Goal: Task Accomplishment & Management: Use online tool/utility

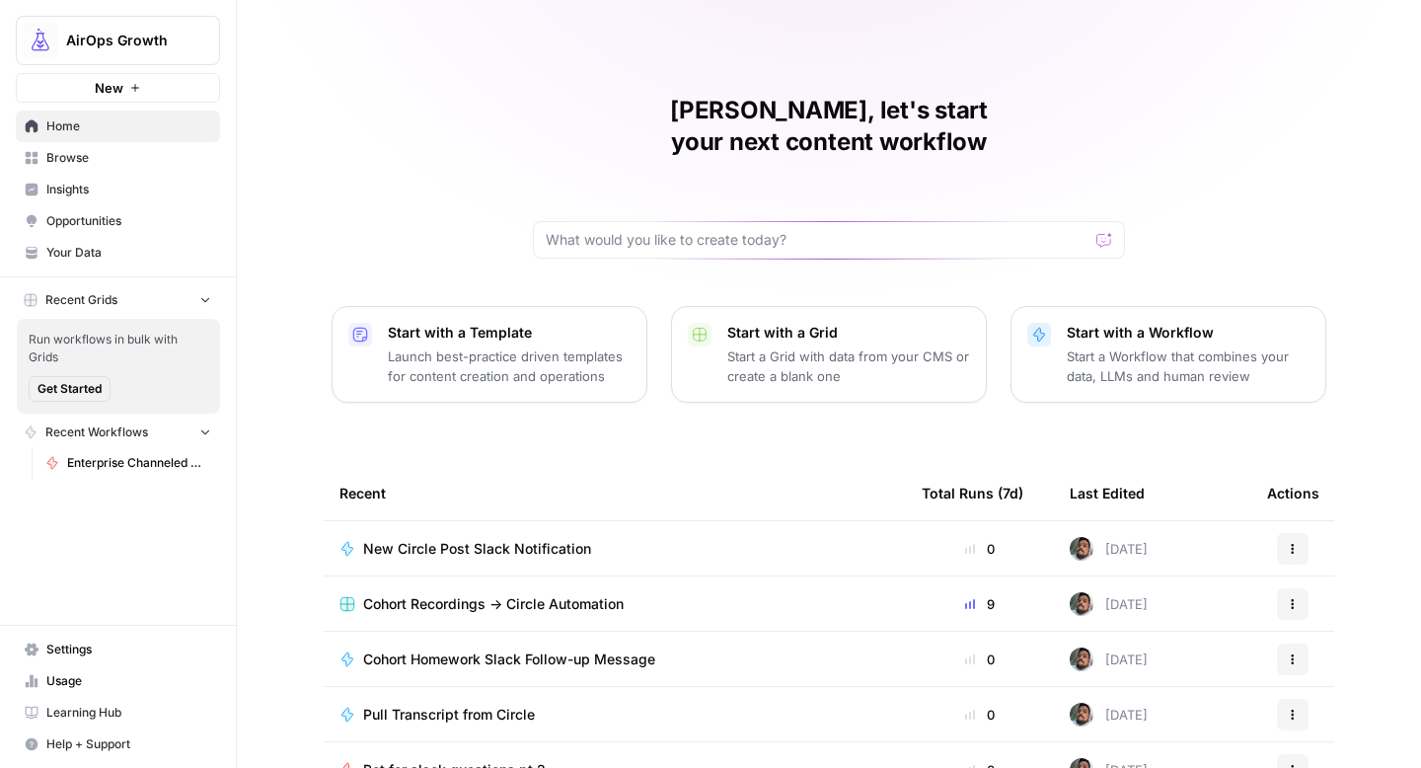
click at [555, 539] on span "New Circle Post Slack Notification" at bounding box center [477, 549] width 228 height 20
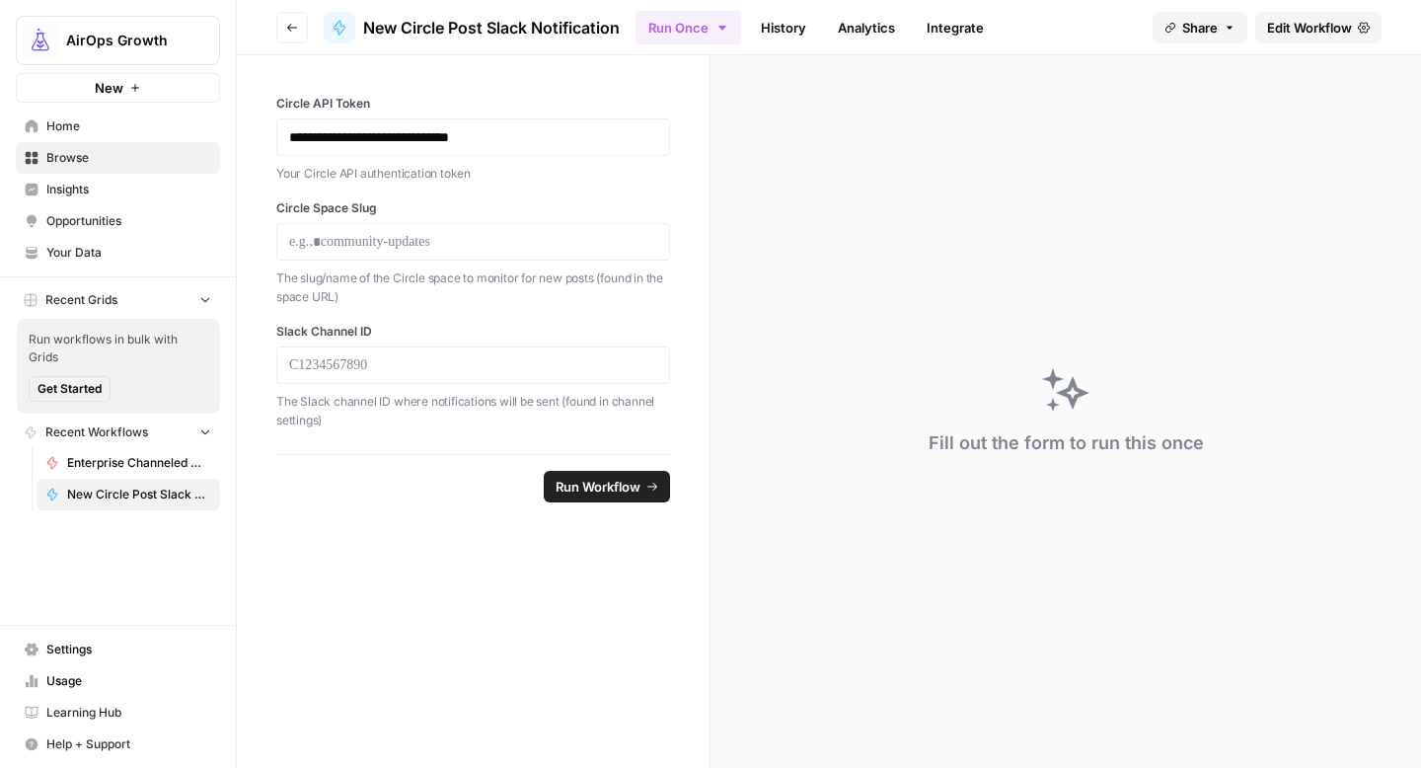
click at [1340, 32] on span "Edit Workflow" at bounding box center [1309, 28] width 85 height 20
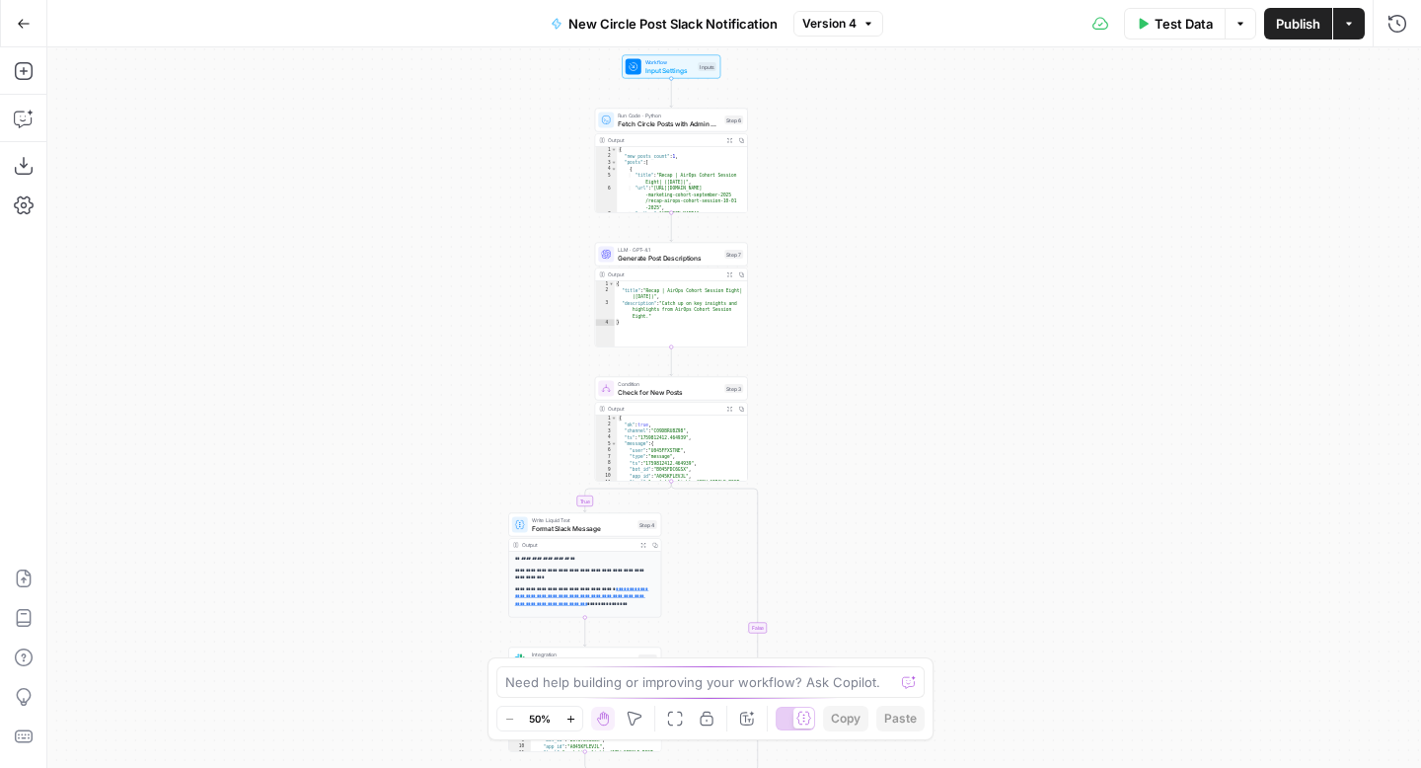
drag, startPoint x: 596, startPoint y: 128, endPoint x: 495, endPoint y: 94, distance: 106.4
click at [495, 94] on div "true false Workflow Input Settings Inputs Run Code · Python Fetch Circle Posts …" at bounding box center [733, 407] width 1373 height 720
click at [637, 717] on icon "button" at bounding box center [634, 718] width 14 height 14
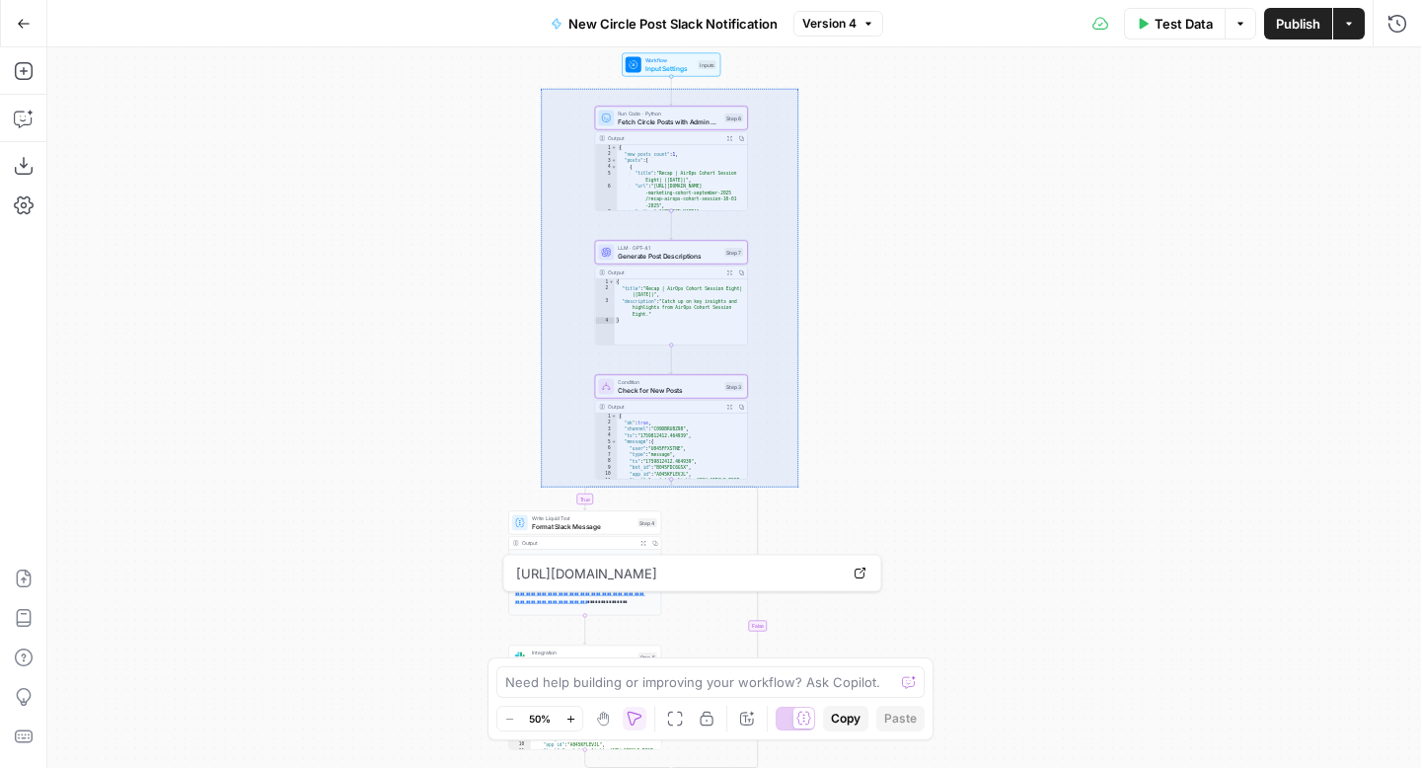
drag, startPoint x: 541, startPoint y: 88, endPoint x: 798, endPoint y: 485, distance: 473.7
click at [798, 485] on div "true false Workflow Input Settings Inputs Run Code · Python Fetch Circle Posts …" at bounding box center [733, 407] width 1373 height 720
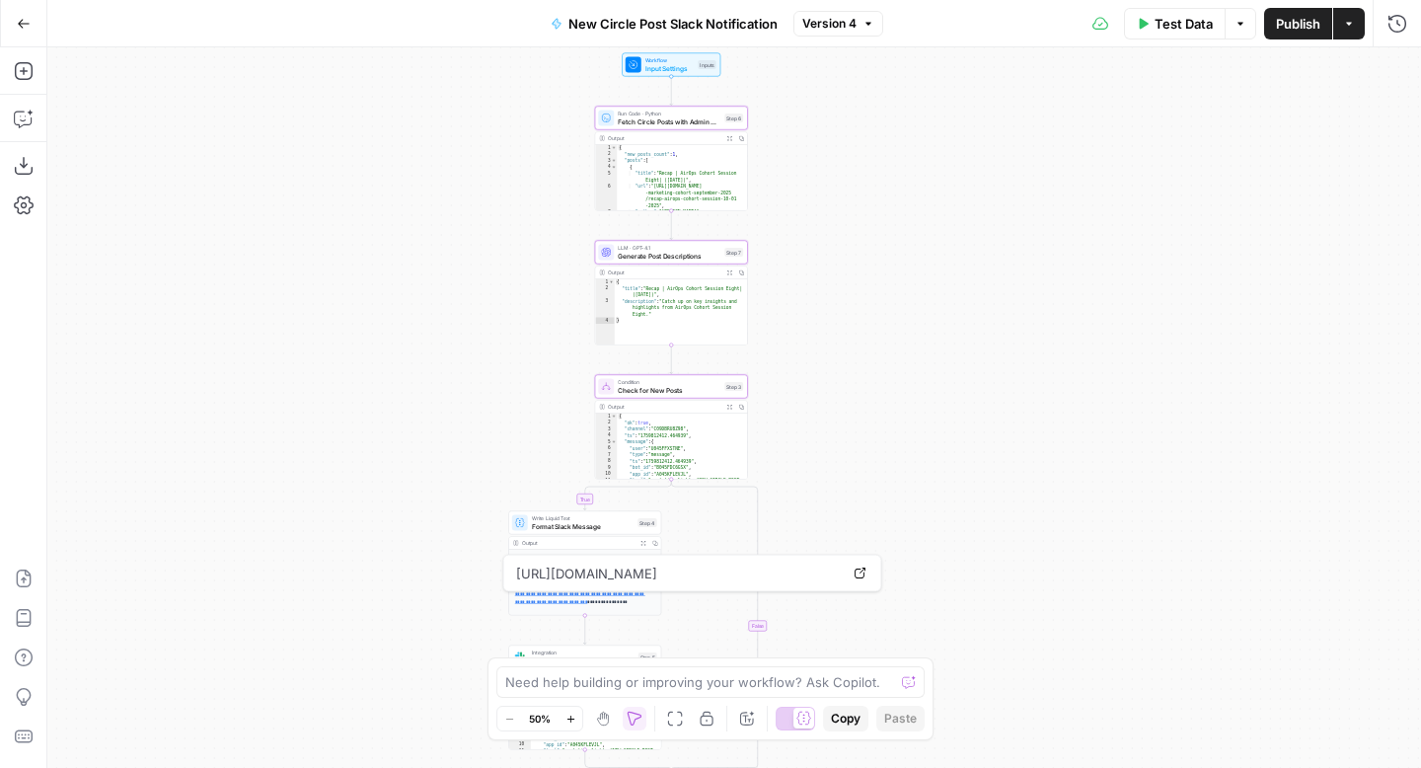
click at [850, 712] on span "Copy" at bounding box center [846, 718] width 30 height 18
click at [16, 14] on button "Go Back" at bounding box center [24, 24] width 36 height 36
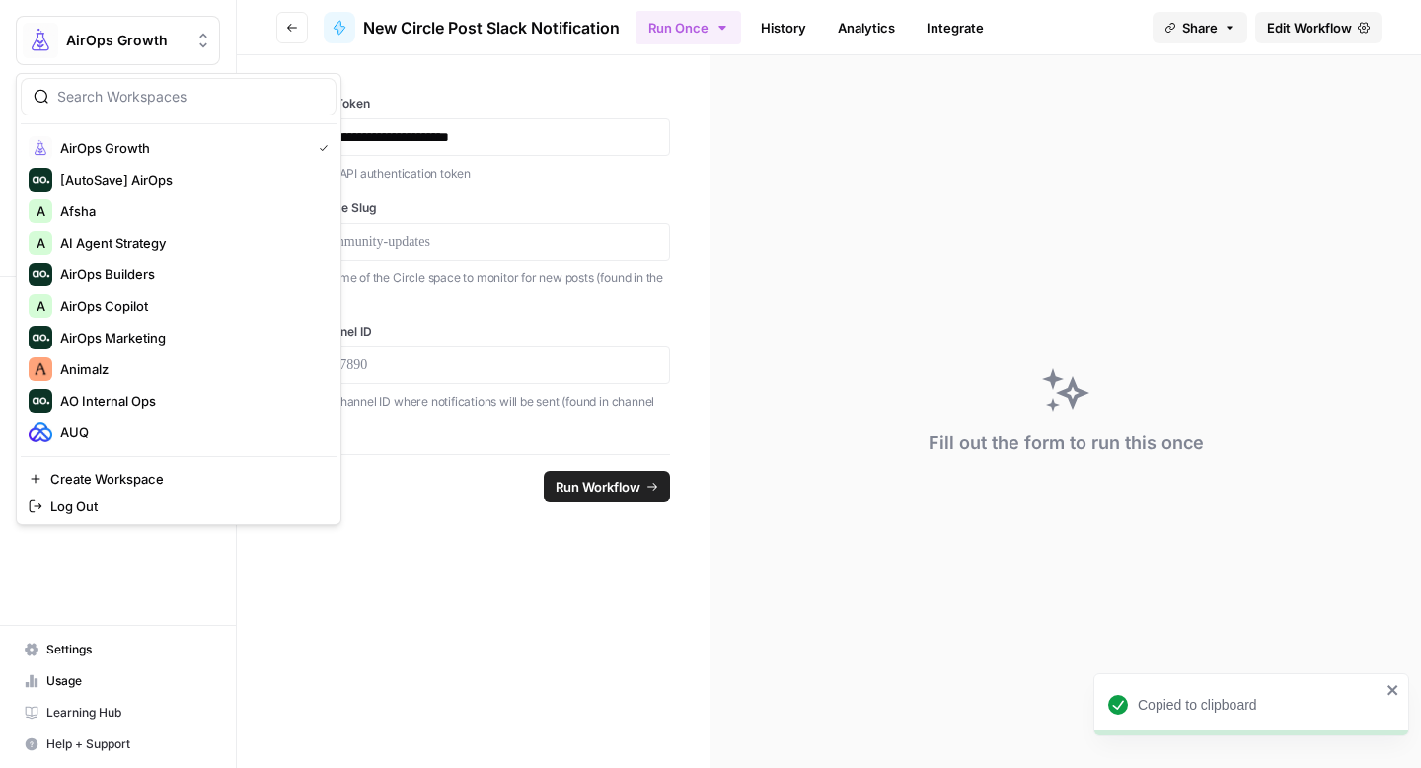
click at [98, 34] on span "AirOps Growth" at bounding box center [125, 41] width 119 height 20
click at [155, 277] on span "AirOps Builders" at bounding box center [190, 274] width 260 height 20
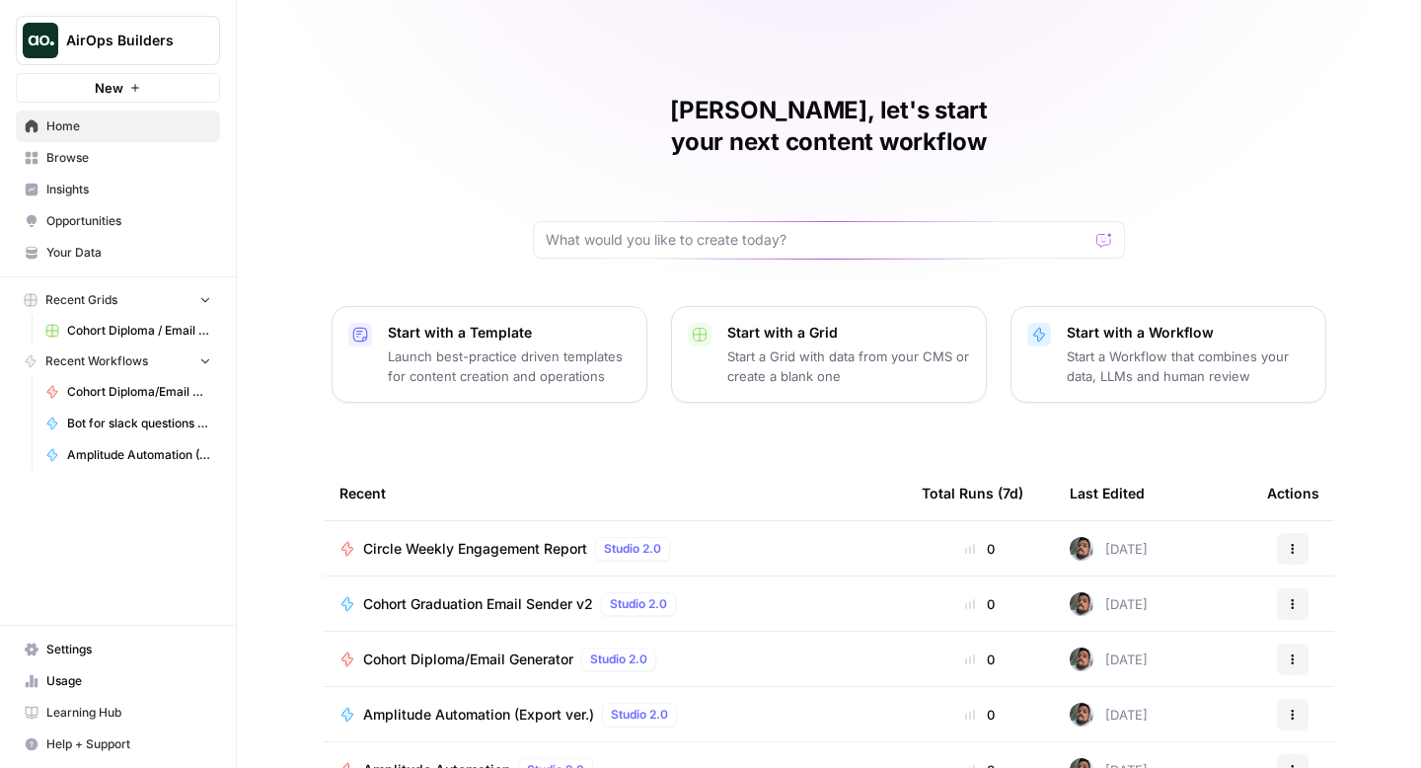
click at [1187, 346] on p "Start a Workflow that combines your data, LLMs and human review" at bounding box center [1187, 365] width 243 height 39
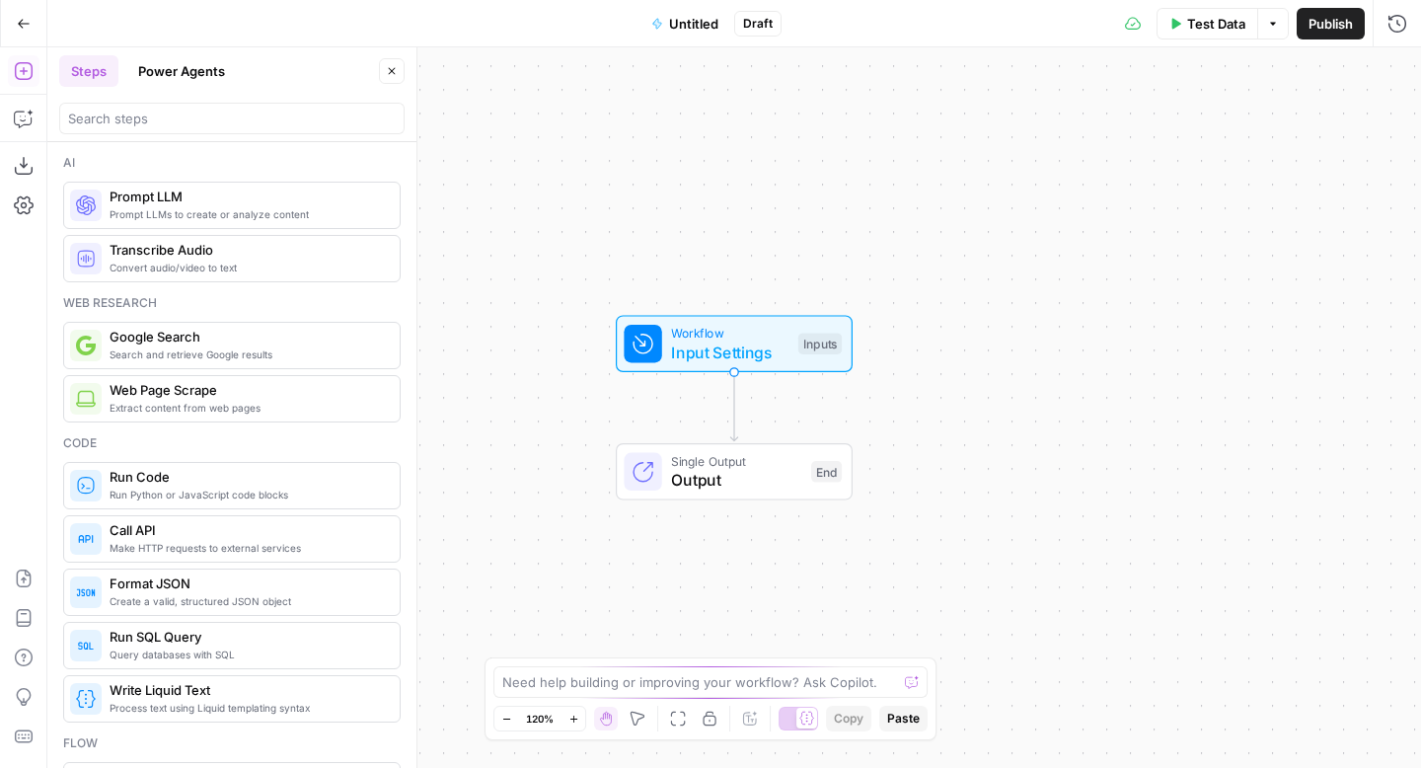
click at [897, 720] on span "Paste" at bounding box center [903, 718] width 33 height 18
